Goal: Find specific page/section: Find specific page/section

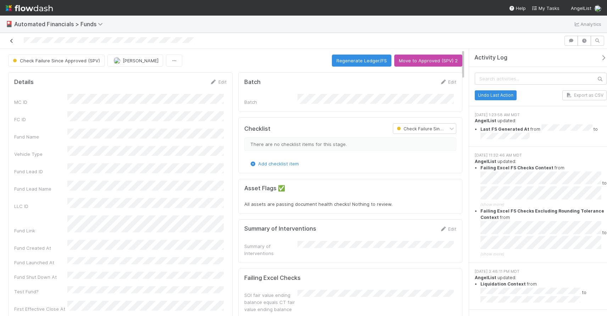
click at [12, 42] on icon at bounding box center [11, 41] width 7 height 5
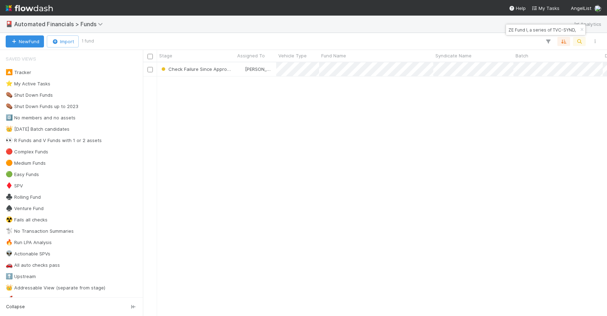
scroll to position [249, 459]
click at [581, 29] on icon "button" at bounding box center [581, 30] width 7 height 4
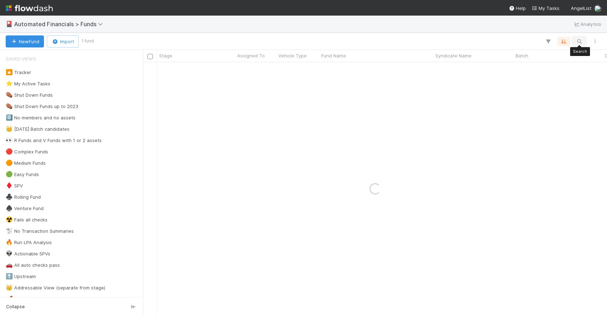
click at [580, 40] on icon "button" at bounding box center [579, 41] width 7 height 6
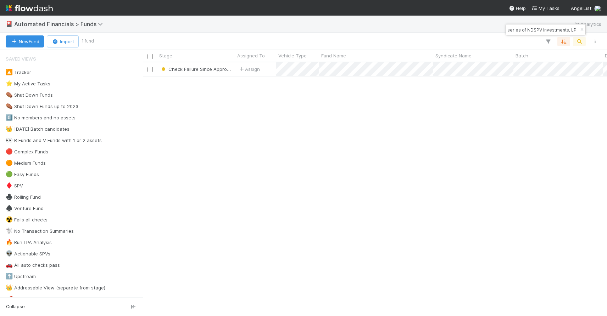
type input "EN Fund I, a series of NDSPV Investments, LP"
